Goal: Task Accomplishment & Management: Manage account settings

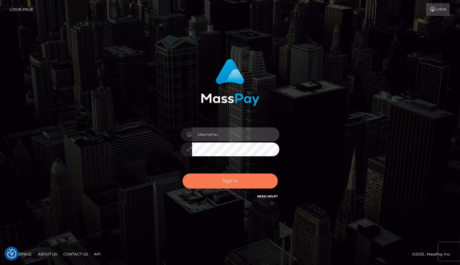
type input "maddie.whop"
click at [221, 178] on button "Sign in" at bounding box center [230, 181] width 95 height 15
type input "maddie.whop"
click at [221, 178] on button "Sign in" at bounding box center [230, 181] width 95 height 15
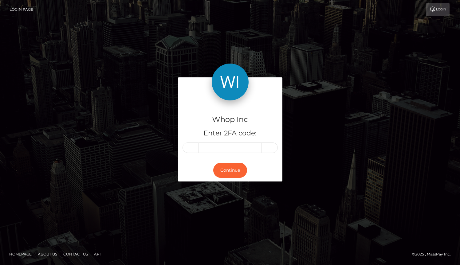
click at [187, 150] on input "text" at bounding box center [191, 148] width 16 height 10
type input "0"
type input "7"
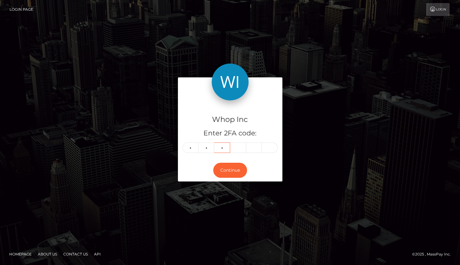
type input "0"
type input "9"
type input "0"
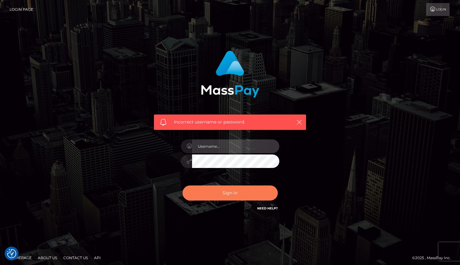
type input "maddie.whop"
click at [236, 187] on button "Sign in" at bounding box center [230, 193] width 95 height 15
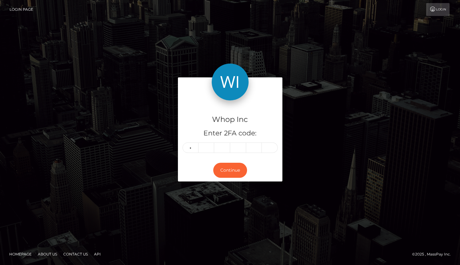
type input "3"
type input "9"
type input "6"
type input "9"
type input "6"
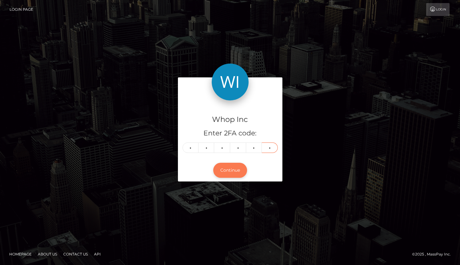
type input "0"
click at [239, 170] on button "Continue" at bounding box center [230, 170] width 34 height 15
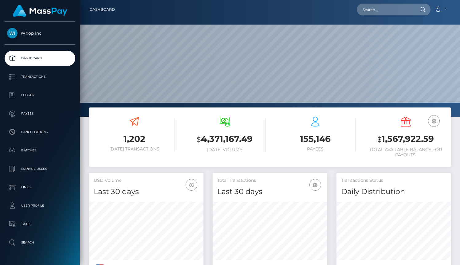
scroll to position [141, 0]
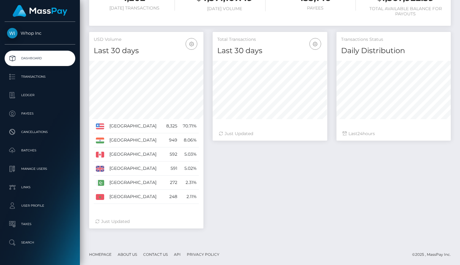
click at [127, 223] on div "Just Updated" at bounding box center [146, 222] width 102 height 6
click at [120, 199] on td "[GEOGRAPHIC_DATA]" at bounding box center [134, 197] width 55 height 14
click at [196, 40] on button "button" at bounding box center [192, 44] width 12 height 12
click at [181, 73] on link "Last 60 days" at bounding box center [172, 73] width 49 height 11
click at [195, 42] on button "button" at bounding box center [192, 44] width 12 height 12
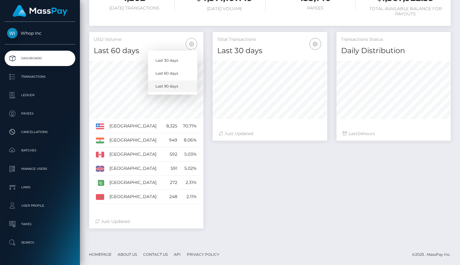
click at [187, 84] on link "Last 90 days" at bounding box center [172, 86] width 49 height 11
